Goal: Task Accomplishment & Management: Manage account settings

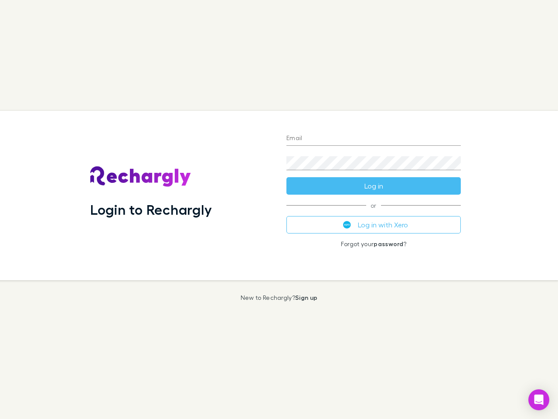
click at [279, 209] on div "Login to Rechargly" at bounding box center [181, 195] width 196 height 169
click at [374, 139] on input "Email" at bounding box center [374, 139] width 174 height 14
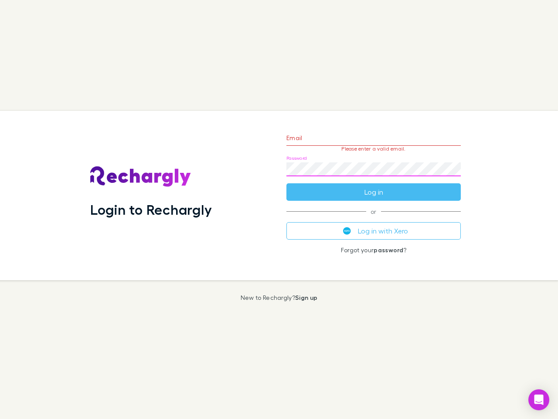
click at [374, 186] on form "Email Please enter a valid email. Password Log in" at bounding box center [374, 163] width 174 height 76
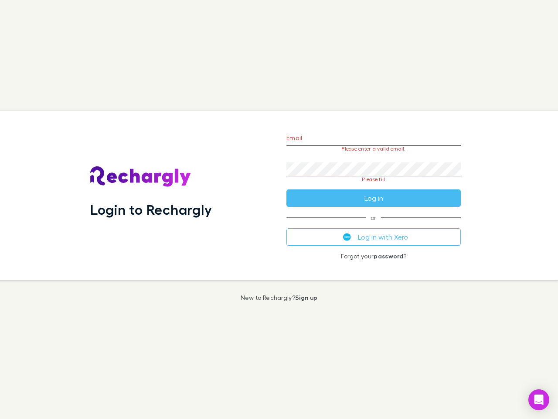
click at [374, 225] on div "Email Please enter a valid email. Password Please fill Log in or Log in with Xe…" at bounding box center [374, 195] width 188 height 169
click at [539, 399] on icon "Open Intercom Messenger" at bounding box center [539, 399] width 9 height 10
